Goal: Use online tool/utility: Utilize a website feature to perform a specific function

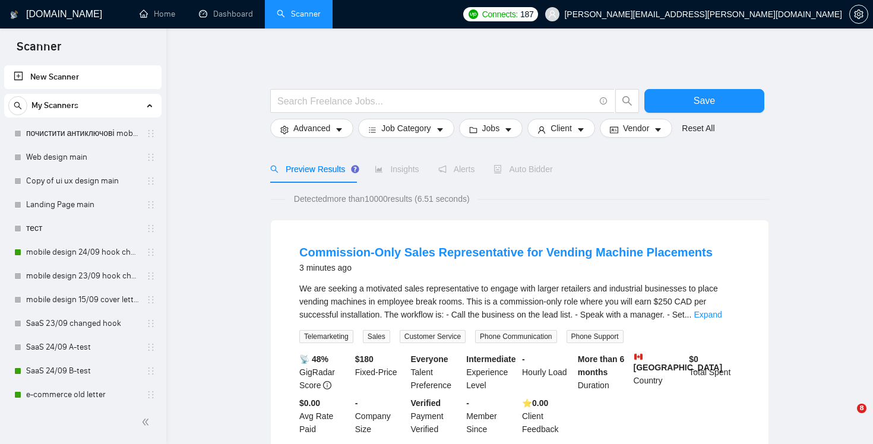
click at [40, 17] on h1 "[DOMAIN_NAME]" at bounding box center [64, 14] width 76 height 28
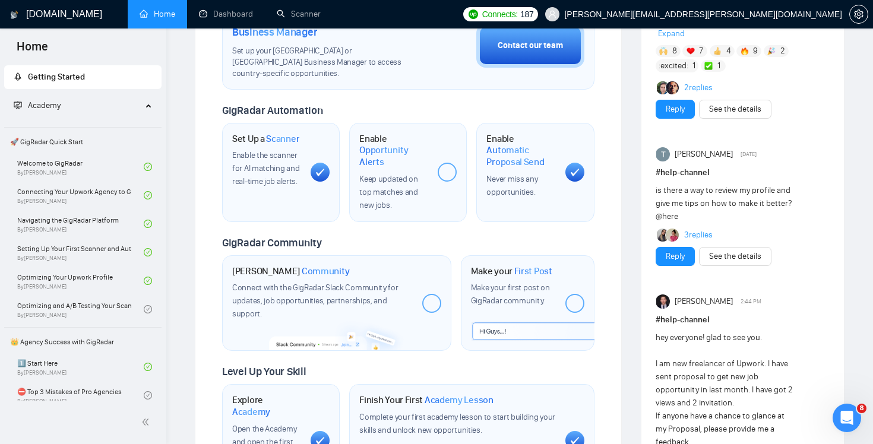
scroll to position [338, 0]
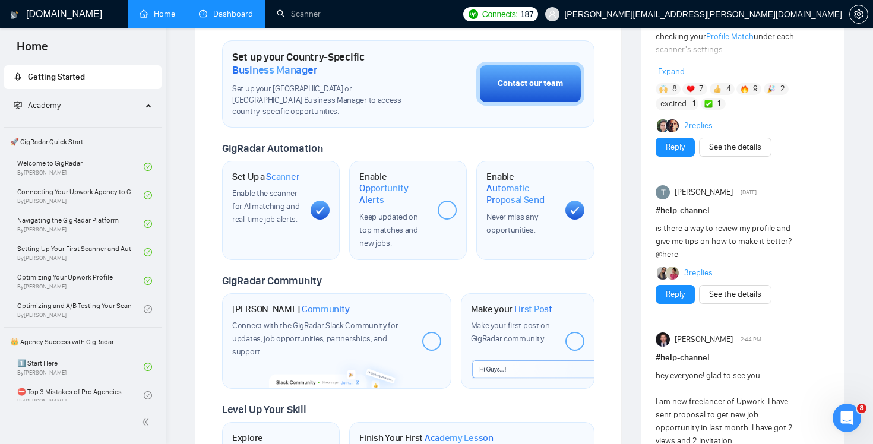
click at [243, 12] on link "Dashboard" at bounding box center [226, 14] width 54 height 10
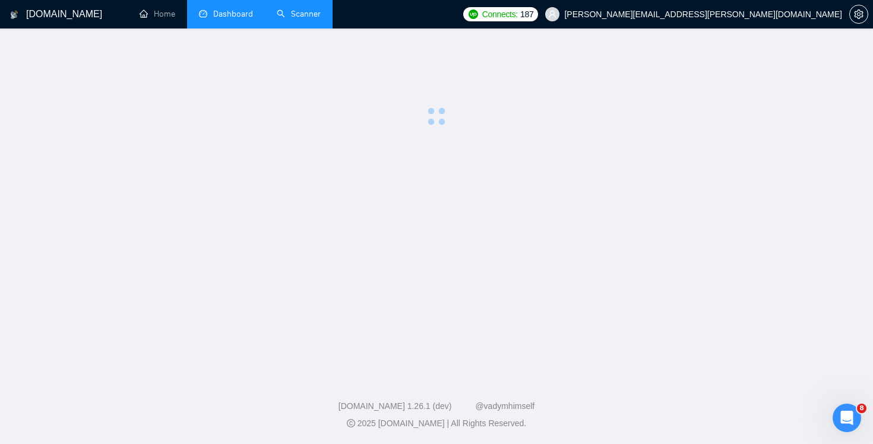
click at [289, 9] on link "Scanner" at bounding box center [299, 14] width 44 height 10
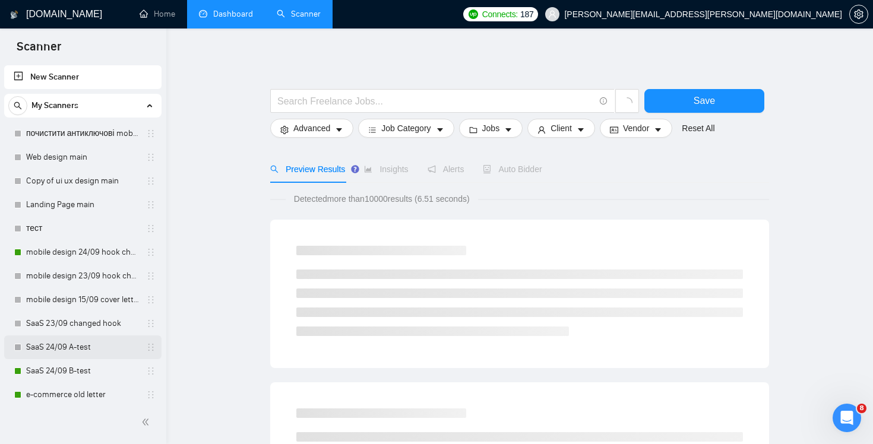
scroll to position [362, 0]
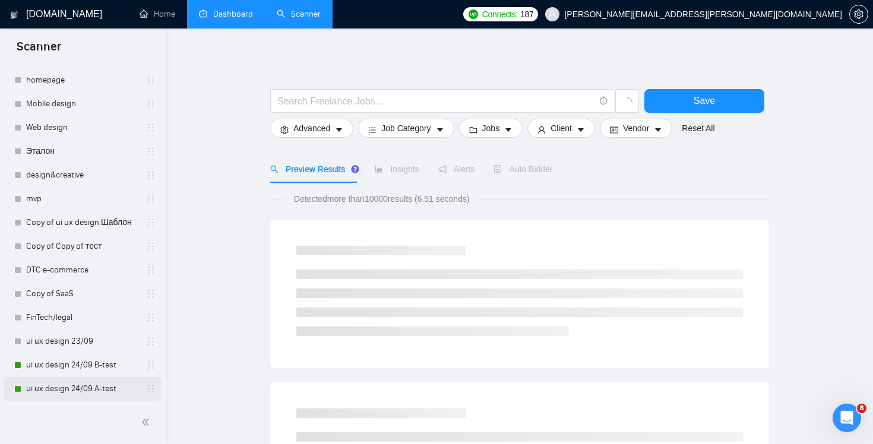
click at [77, 394] on link "ui ux design 24/09 A-test" at bounding box center [82, 389] width 113 height 24
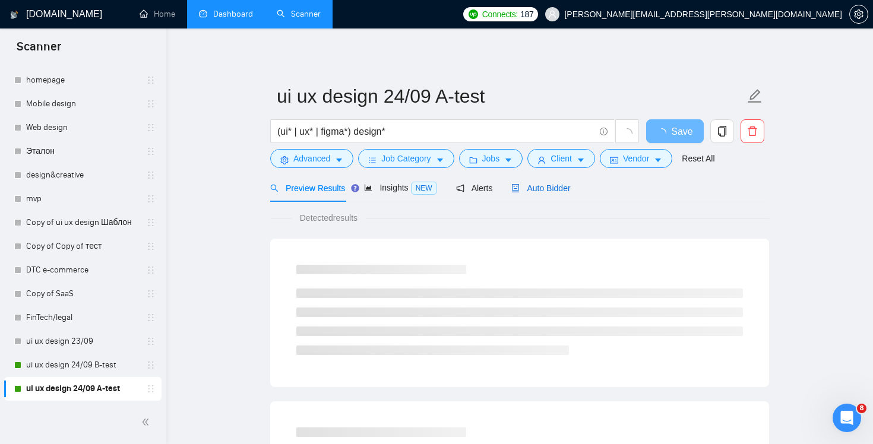
click at [534, 188] on span "Auto Bidder" at bounding box center [540, 187] width 59 height 9
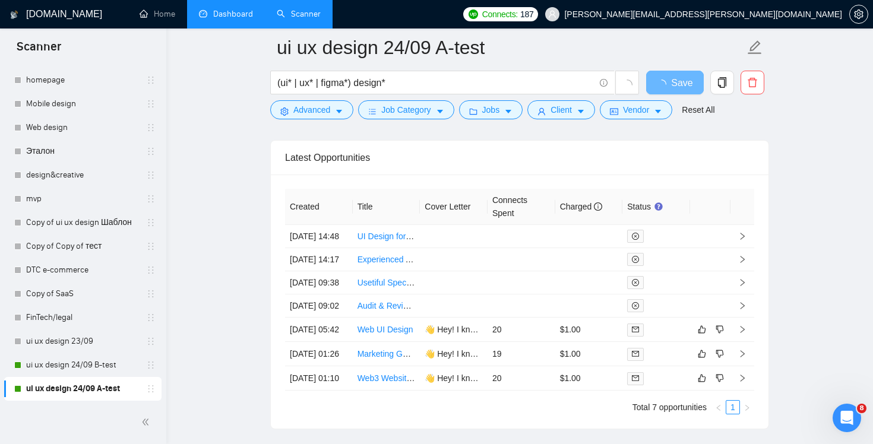
scroll to position [3004, 0]
